Goal: Find specific page/section: Find specific page/section

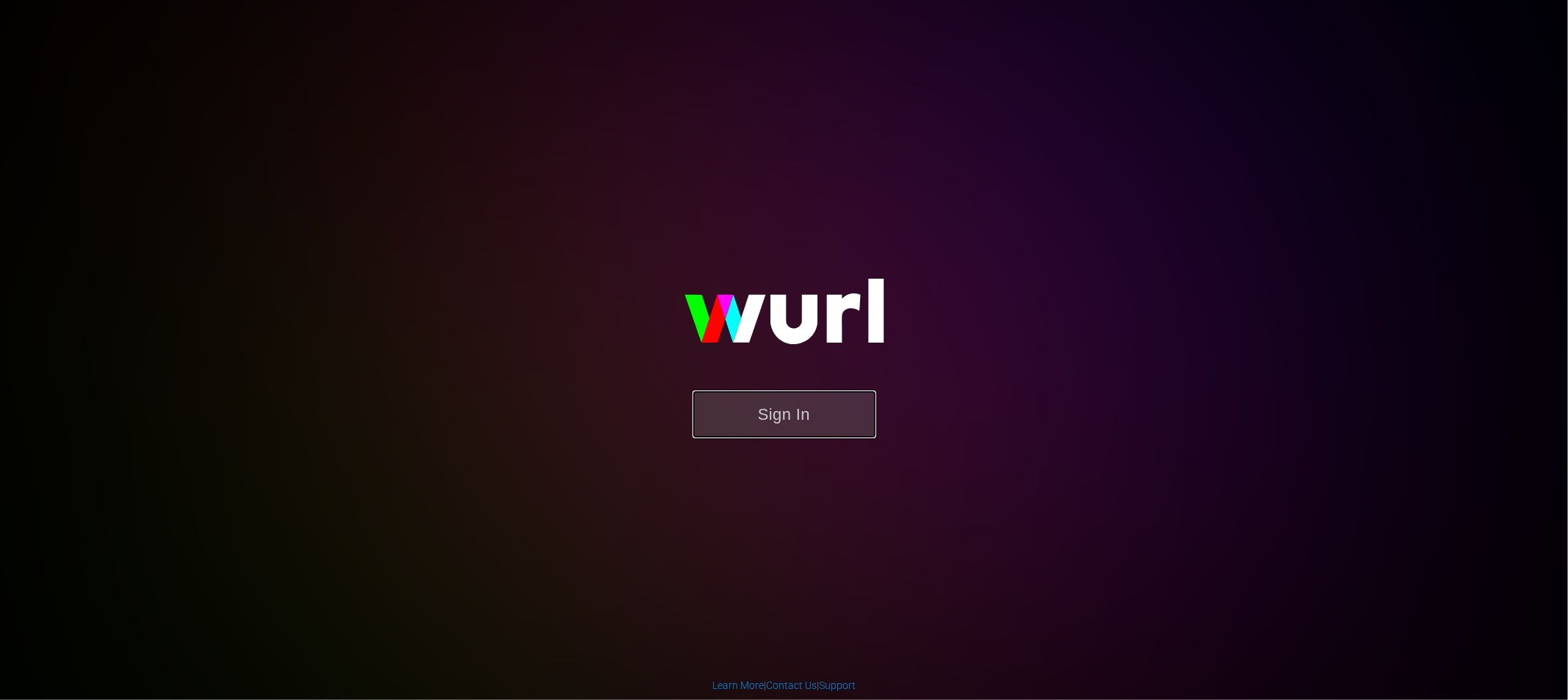
click at [779, 423] on button "Sign In" at bounding box center [784, 414] width 184 height 48
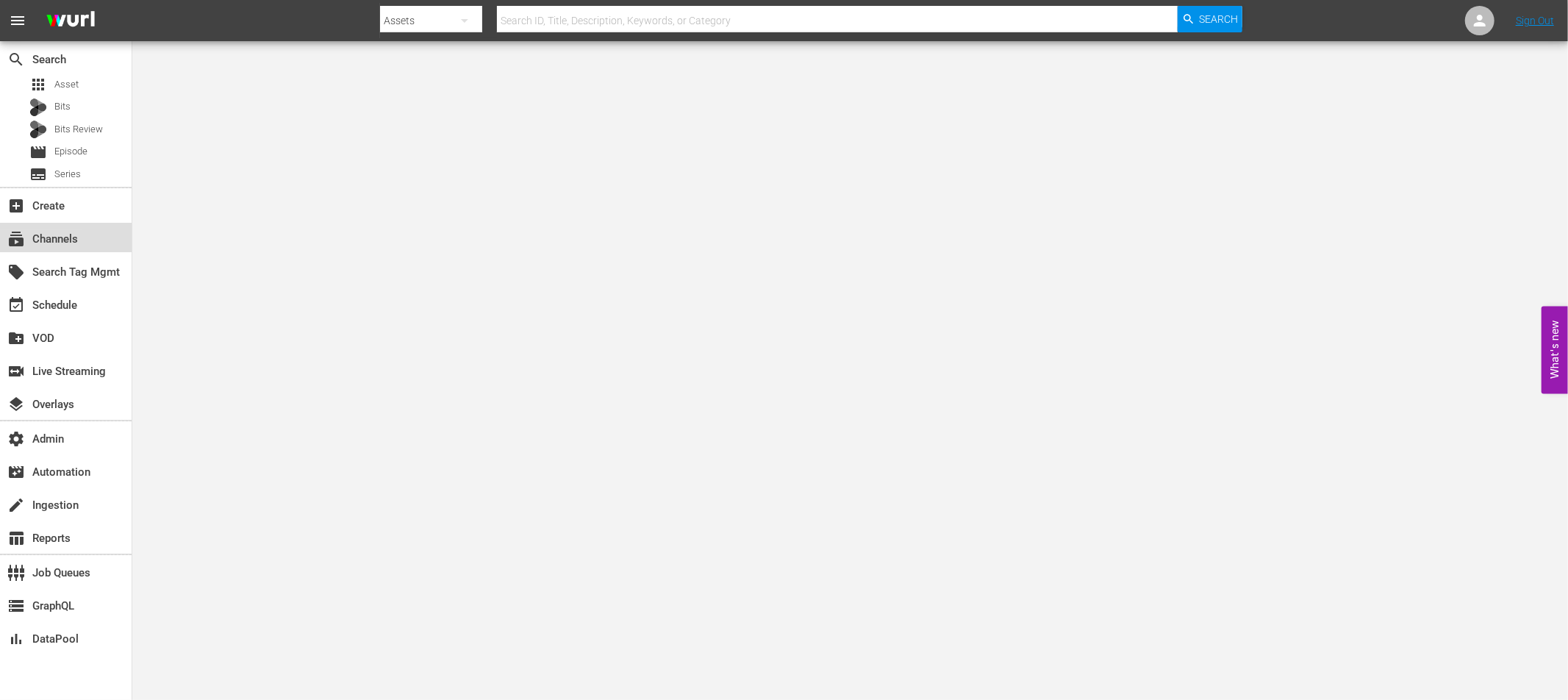
click at [58, 240] on div "subscriptions Channels" at bounding box center [41, 237] width 82 height 13
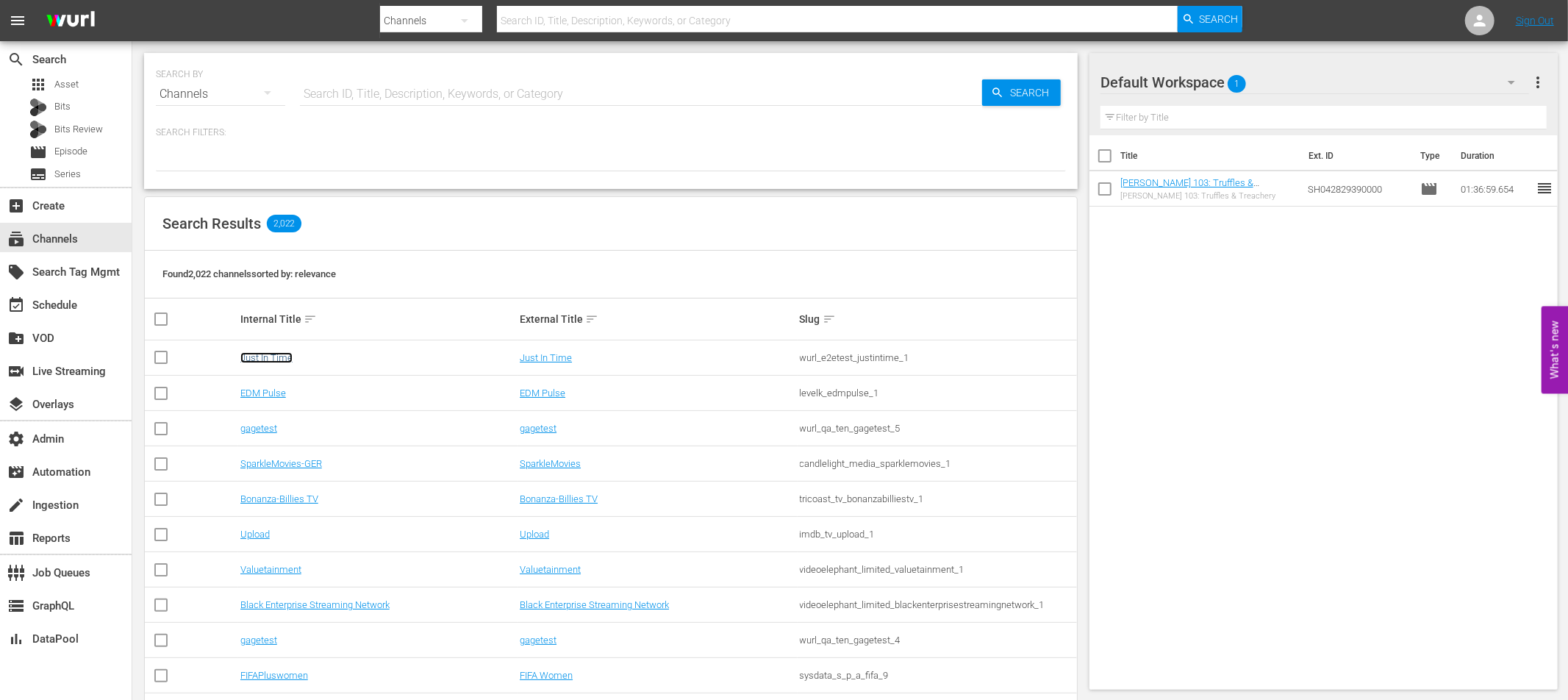
click at [261, 352] on link "Just In Time" at bounding box center [267, 357] width 52 height 11
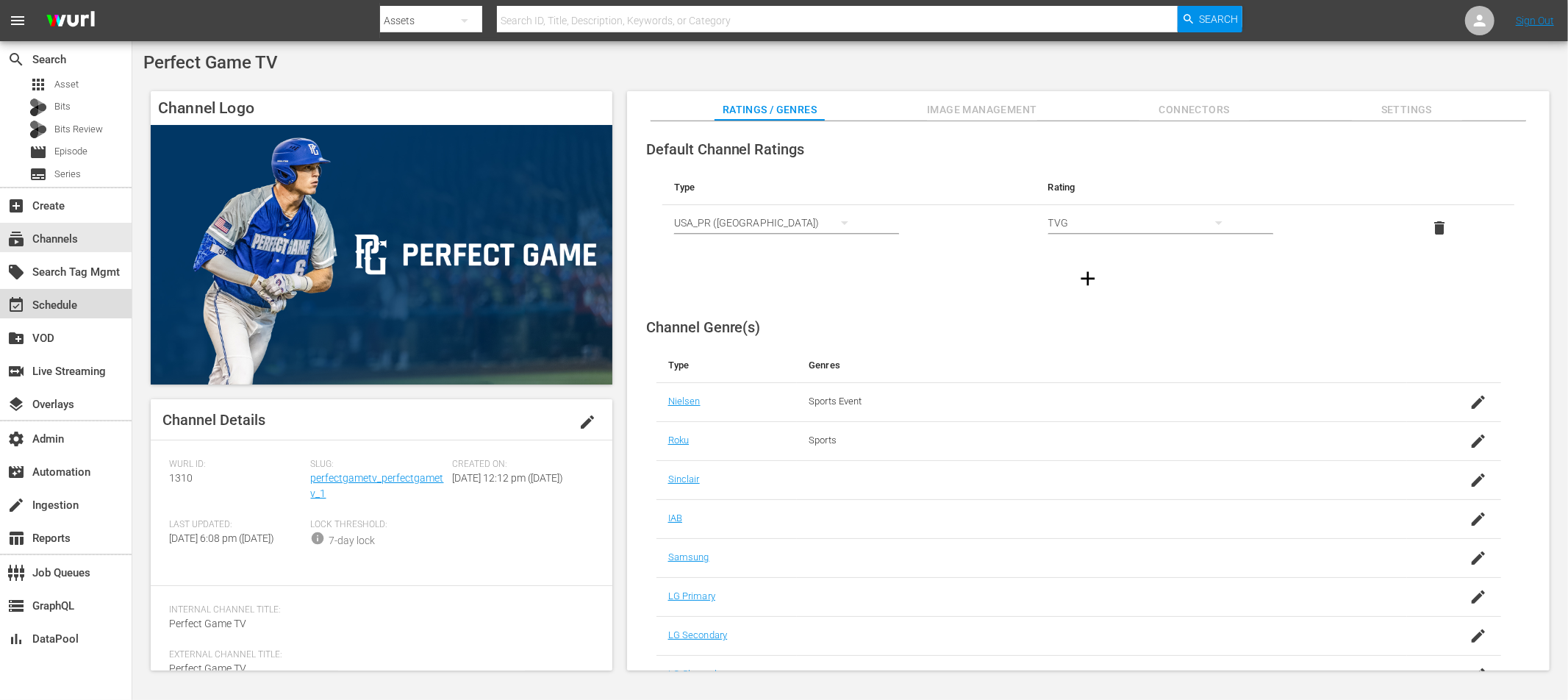
click at [55, 308] on div "event_available Schedule" at bounding box center [41, 302] width 82 height 13
